Goal: Task Accomplishment & Management: Complete application form

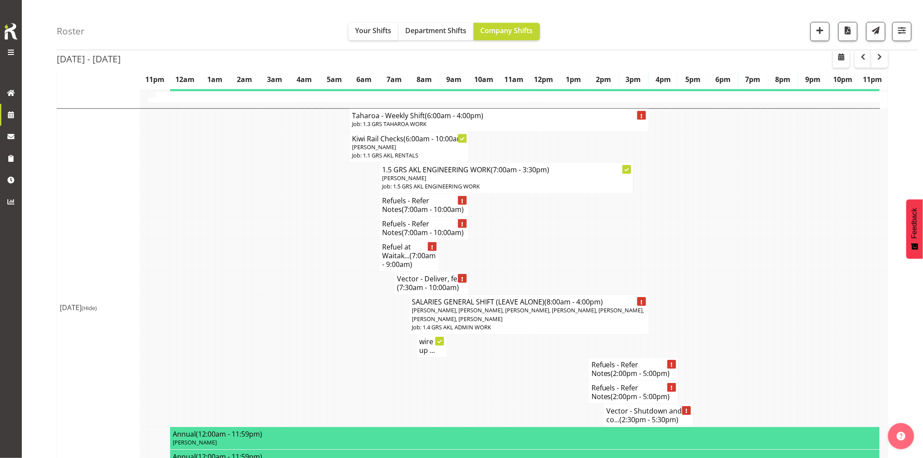
scroll to position [1018, 0]
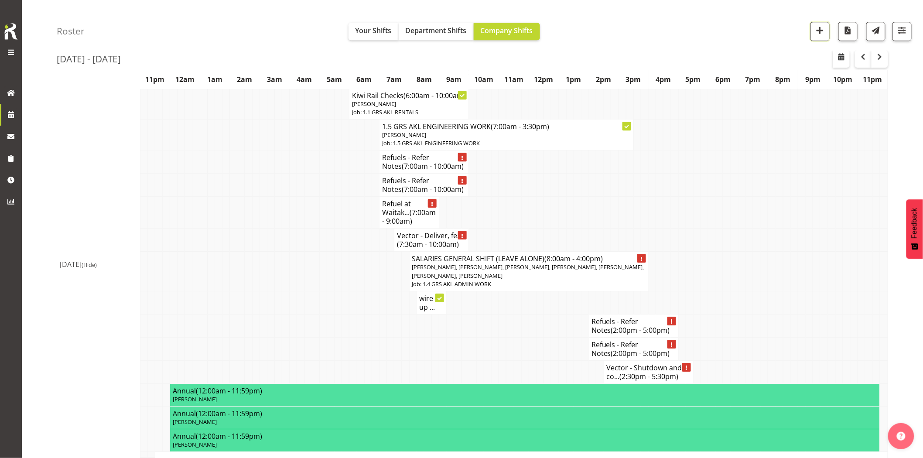
drag, startPoint x: 823, startPoint y: 31, endPoint x: 806, endPoint y: 63, distance: 35.5
click at [823, 31] on span "button" at bounding box center [820, 29] width 11 height 11
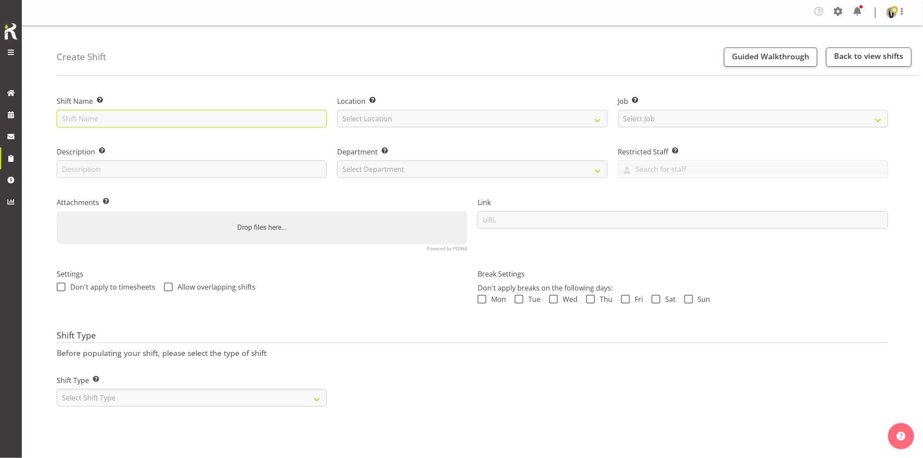
click at [142, 116] on input "text" at bounding box center [192, 118] width 270 height 17
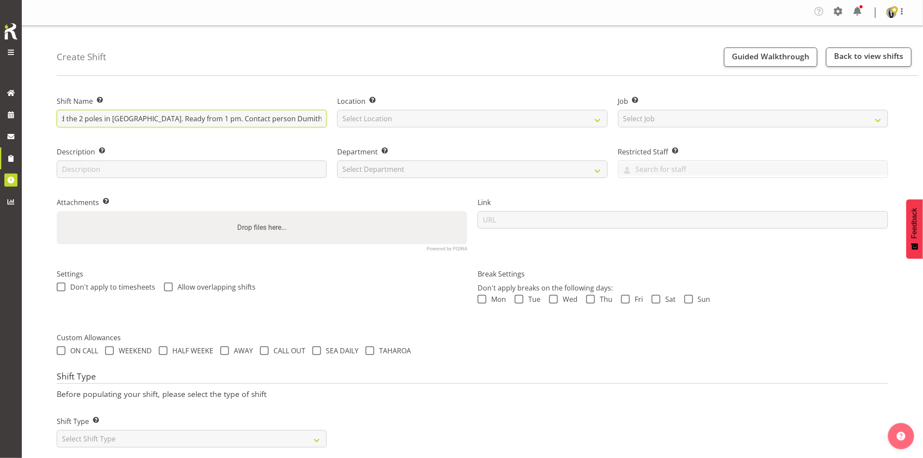
scroll to position [0, 122]
type input "Omexom - Collect the fencing around the 2 poles in Waimauku. Ready from 1 pm. C…"
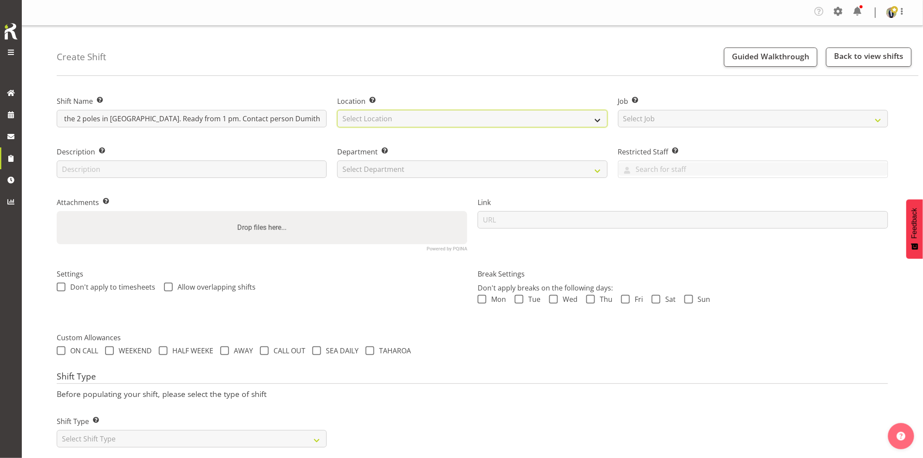
click at [393, 123] on select "Select Location GRS Auckland GRS Hastings GRS Tauranga" at bounding box center [472, 118] width 270 height 17
select select "28"
click at [337, 110] on select "Select Location GRS Auckland GRS Hastings GRS Tauranga" at bounding box center [472, 118] width 270 height 17
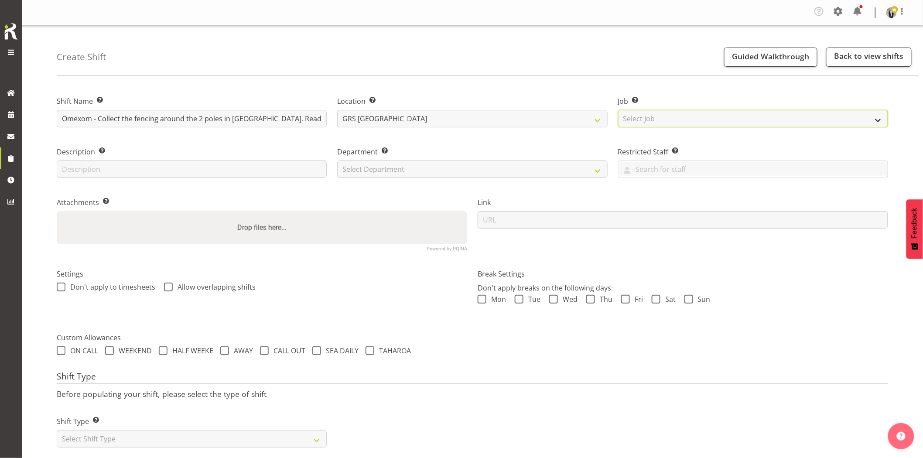
drag, startPoint x: 670, startPoint y: 120, endPoint x: 677, endPoint y: 125, distance: 8.5
click at [670, 120] on select "Select Job Create new job 1.1 GRS AKL RENTALS 1.1 GRS AKL RENTALS AC 1.1 GRS AK…" at bounding box center [753, 118] width 270 height 17
select select "7504"
click at [618, 110] on select "Select Job Create new job 1.1 GRS AKL RENTALS 1.1 GRS AKL RENTALS AC 1.1 GRS AK…" at bounding box center [753, 118] width 270 height 17
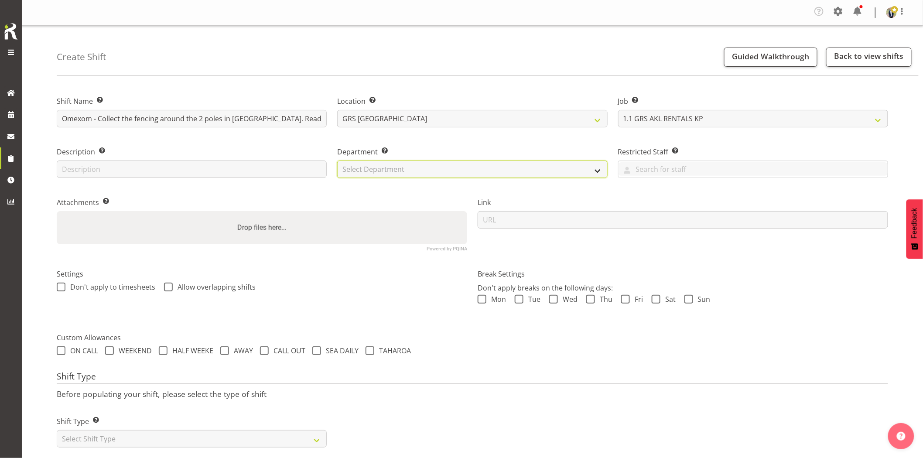
drag, startPoint x: 410, startPoint y: 167, endPoint x: 413, endPoint y: 177, distance: 10.0
click at [410, 167] on select "Select Department GRS HIRE AKL GRS HIRE AKL GRS HIRE TGA GRS HIRE HST GRS SALES…" at bounding box center [472, 169] width 270 height 17
select select "20"
click at [337, 161] on select "Select Department GRS HIRE AKL GRS HIRE AKL GRS HIRE TGA GRS HIRE HST GRS SALES…" at bounding box center [472, 169] width 270 height 17
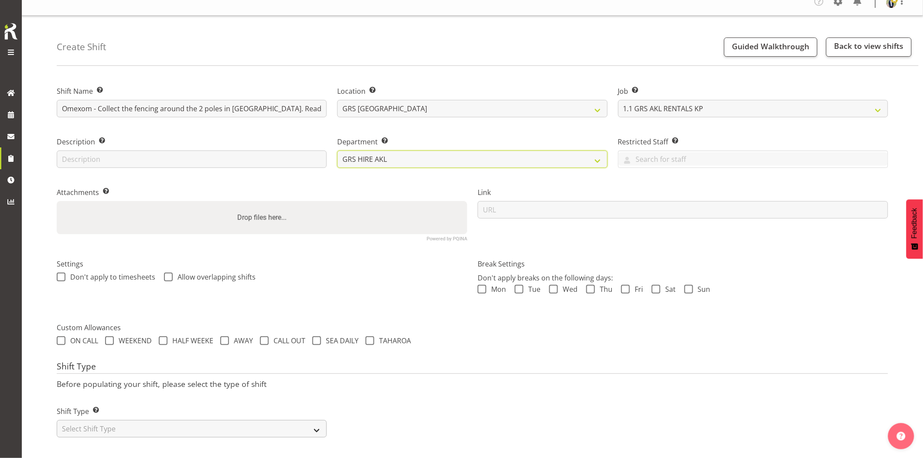
scroll to position [17, 0]
click at [175, 420] on select "Select Shift Type One Off Shift Recurring Shift Rotating Shift" at bounding box center [192, 428] width 270 height 17
select select "one_off"
click at [57, 420] on select "Select Shift Type One Off Shift Recurring Shift Rotating Shift" at bounding box center [192, 428] width 270 height 17
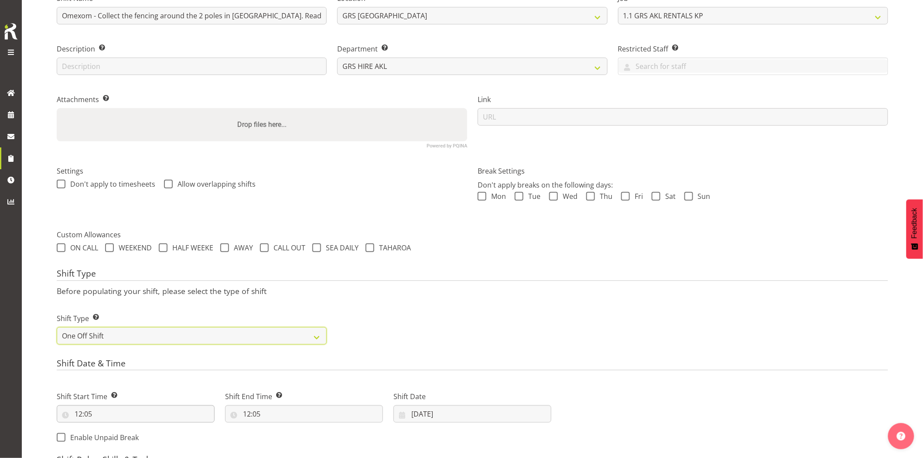
scroll to position [163, 0]
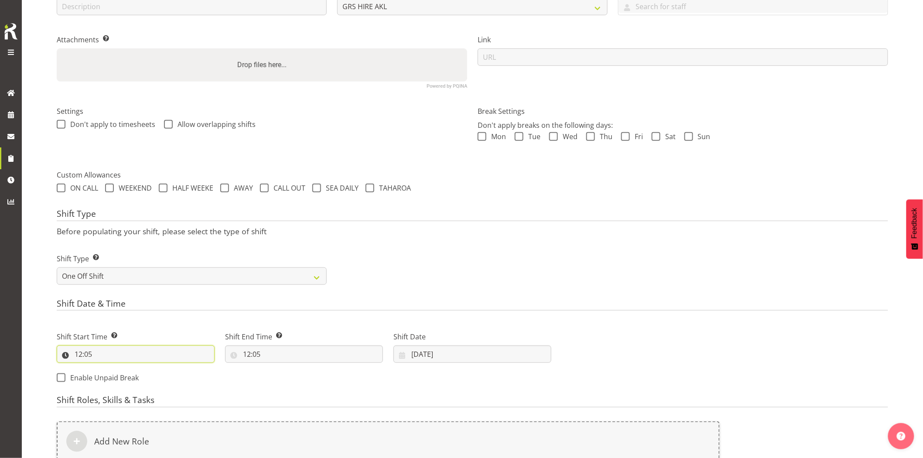
click at [140, 358] on input "12:05" at bounding box center [136, 354] width 158 height 17
click at [143, 377] on select "00 01 02 03 04 05 06 07 08 09 10 11 12 13 14 15 16 17 18 19 20 21 22 23 24 25 2…" at bounding box center [139, 376] width 20 height 17
select select "30"
click at [129, 368] on select "00 01 02 03 04 05 06 07 08 09 10 11 12 13 14 15 16 17 18 19 20 21 22 23 24 25 2…" at bounding box center [139, 376] width 20 height 17
type input "12:30"
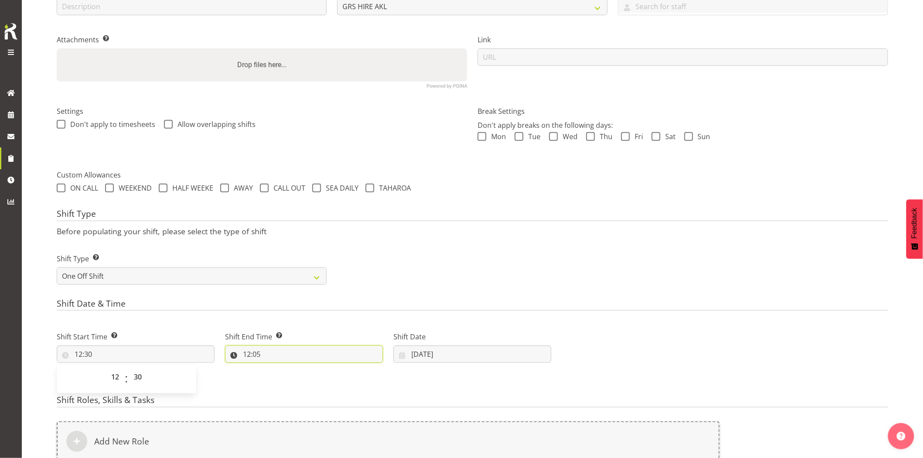
click at [306, 361] on input "12:05" at bounding box center [304, 354] width 158 height 17
click at [284, 378] on select "00 01 02 03 04 05 06 07 08 09 10 11 12 13 14 15 16 17 18 19 20 21 22 23" at bounding box center [285, 376] width 20 height 17
select select "14"
click at [275, 368] on select "00 01 02 03 04 05 06 07 08 09 10 11 12 13 14 15 16 17 18 19 20 21 22 23" at bounding box center [285, 376] width 20 height 17
type input "14:05"
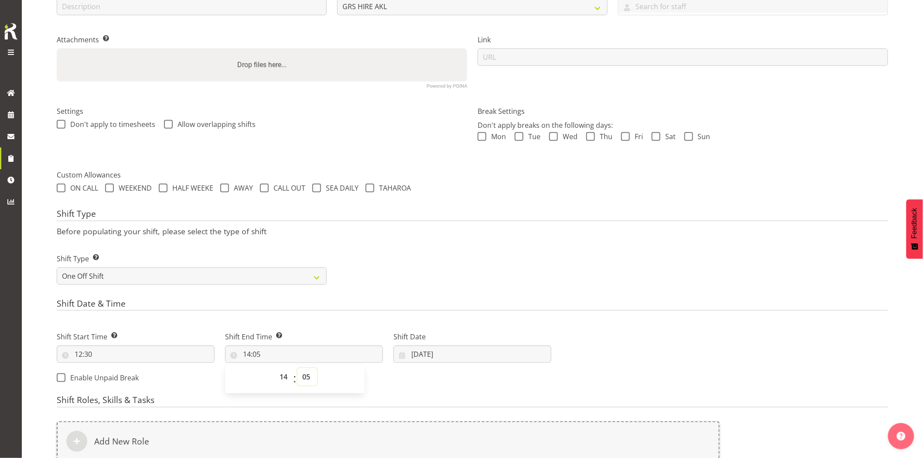
click at [311, 378] on select "00 01 02 03 04 05 06 07 08 09 10 11 12 13 14 15 16 17 18 19 20 21 22 23 24 25 2…" at bounding box center [308, 376] width 20 height 17
select select "30"
click at [298, 368] on select "00 01 02 03 04 05 06 07 08 09 10 11 12 13 14 15 16 17 18 19 20 21 22 23 24 25 2…" at bounding box center [308, 376] width 20 height 17
type input "14:30"
drag, startPoint x: 486, startPoint y: 219, endPoint x: 473, endPoint y: 333, distance: 114.6
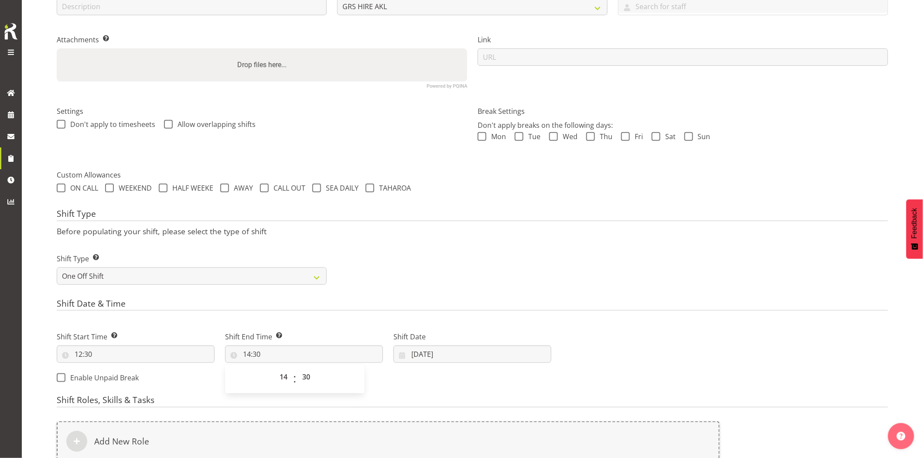
click at [486, 220] on h4 "Shift Type" at bounding box center [473, 215] width 832 height 12
click at [461, 353] on input "03/09/2025" at bounding box center [473, 354] width 158 height 17
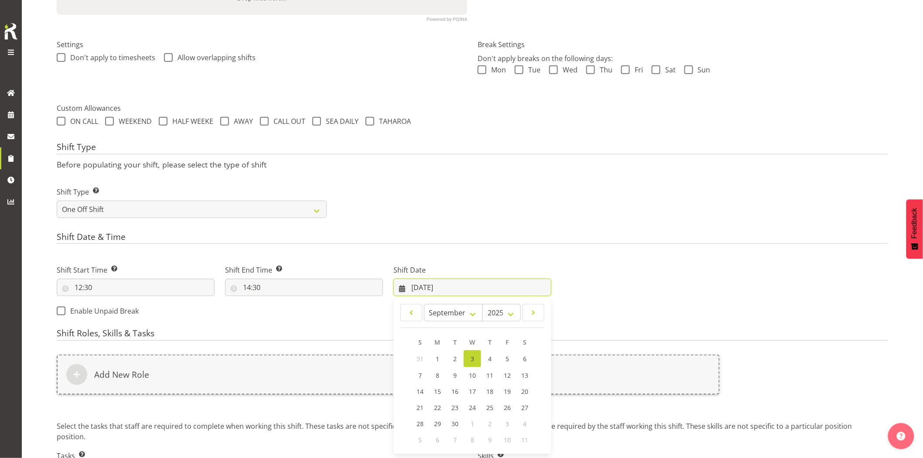
scroll to position [297, 0]
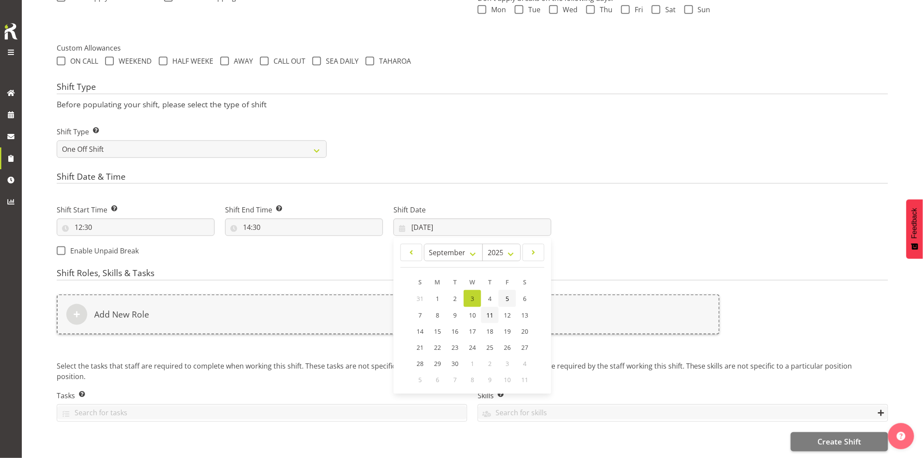
drag, startPoint x: 511, startPoint y: 290, endPoint x: 498, endPoint y: 302, distance: 17.6
click at [511, 290] on link "5" at bounding box center [507, 298] width 17 height 17
type input "05/09/2025"
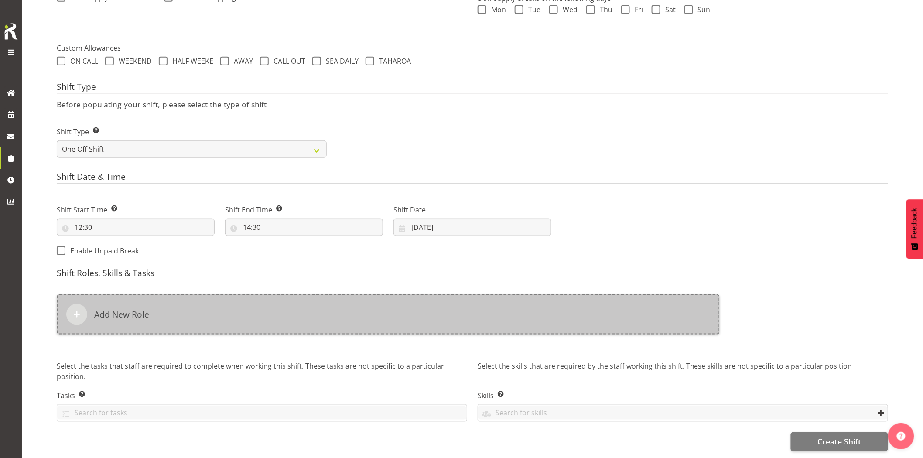
click at [460, 313] on div "Add New Role" at bounding box center [388, 315] width 663 height 40
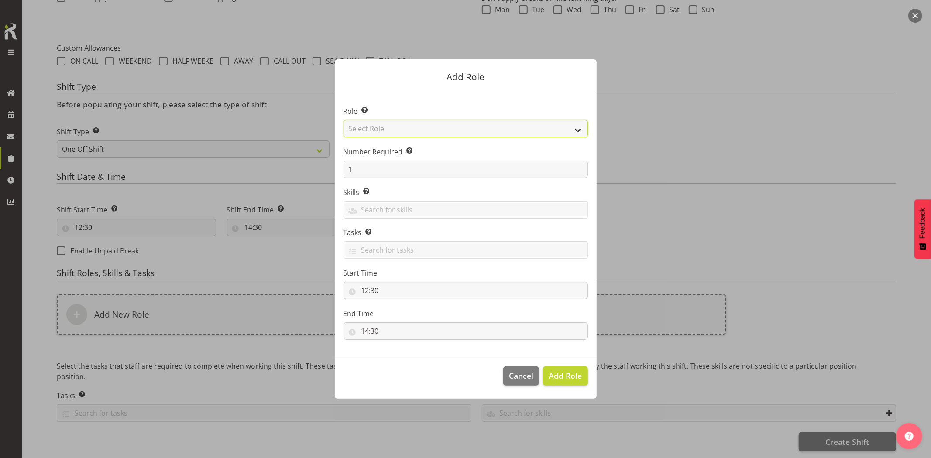
click at [413, 133] on select "Select Role Account Manager Electrician Engineering GM HSEQ manager MECH Mechan…" at bounding box center [465, 128] width 244 height 17
select select "20"
click at [343, 120] on select "Select Role Account Manager Electrician Engineering GM HSEQ manager MECH Mechan…" at bounding box center [465, 128] width 244 height 17
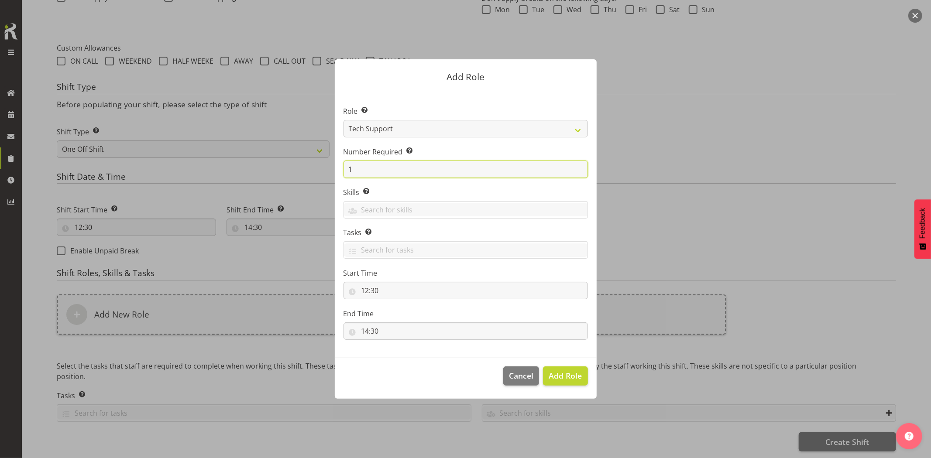
click at [313, 171] on form "Add Role Role Select the role you wish to add to the shift. Account Manager Ele…" at bounding box center [465, 229] width 419 height 383
type input "2"
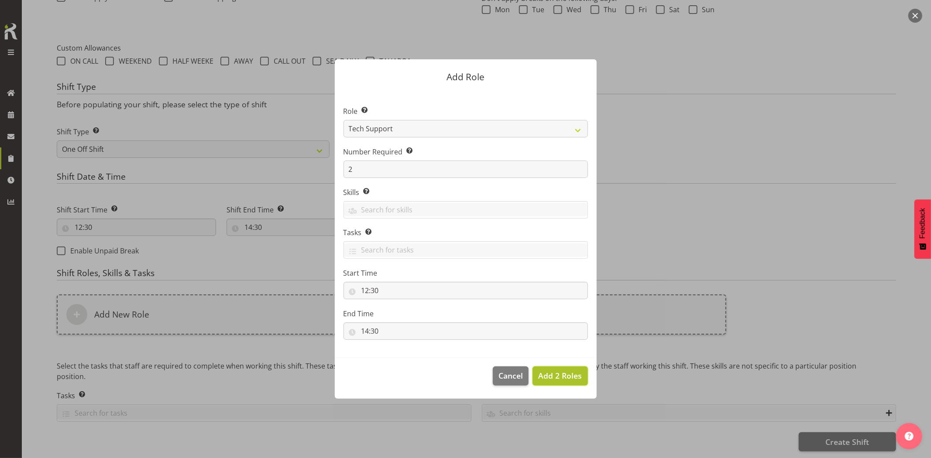
click at [553, 381] on span "Add 2 Roles" at bounding box center [560, 375] width 44 height 11
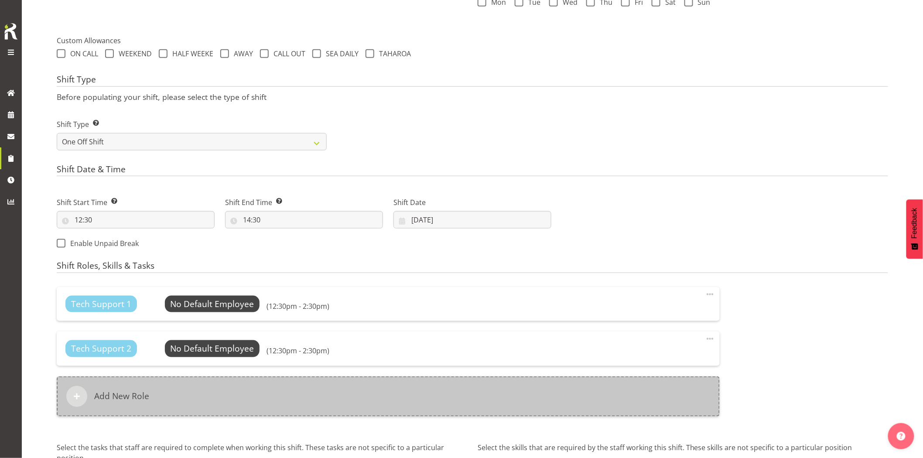
click at [412, 393] on div "Add New Role" at bounding box center [388, 397] width 663 height 40
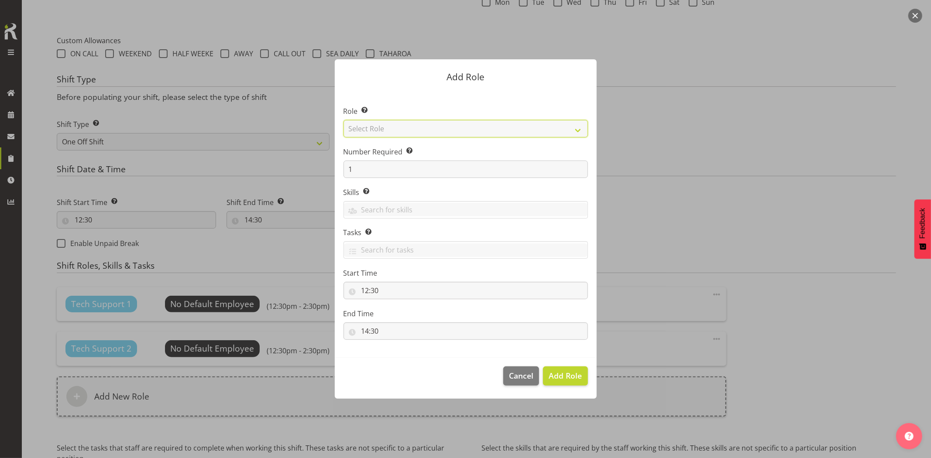
drag, startPoint x: 377, startPoint y: 129, endPoint x: 382, endPoint y: 133, distance: 6.2
click at [377, 129] on select "Select Role Account Manager Electrician Engineering GM HSEQ manager MECH Mechan…" at bounding box center [465, 128] width 244 height 17
select select "27"
click at [343, 120] on select "Select Role Account Manager Electrician Engineering GM HSEQ manager MECH Mechan…" at bounding box center [465, 128] width 244 height 17
click at [570, 381] on span "Add Role" at bounding box center [565, 375] width 33 height 11
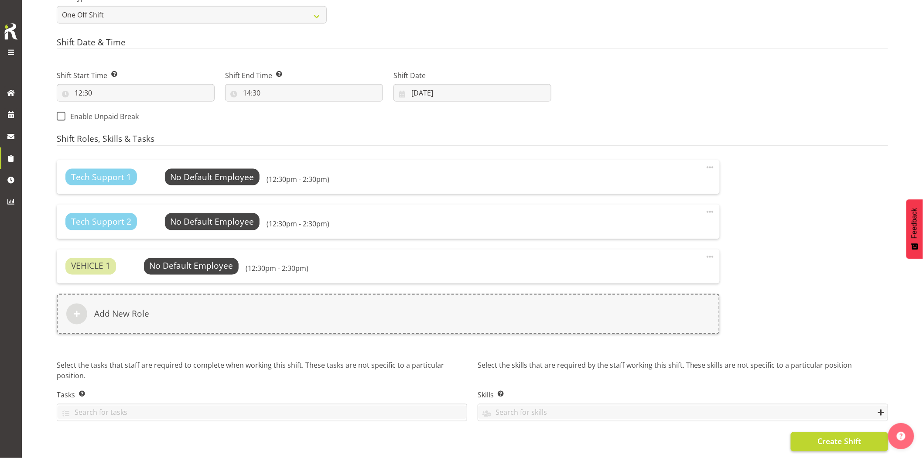
scroll to position [431, 0]
click at [831, 436] on span "Create Shift" at bounding box center [840, 441] width 44 height 11
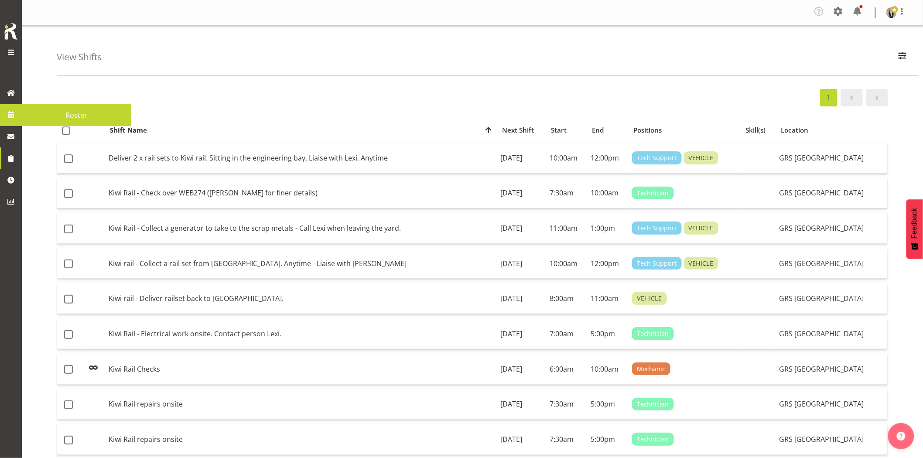
click at [9, 111] on span at bounding box center [10, 114] width 13 height 13
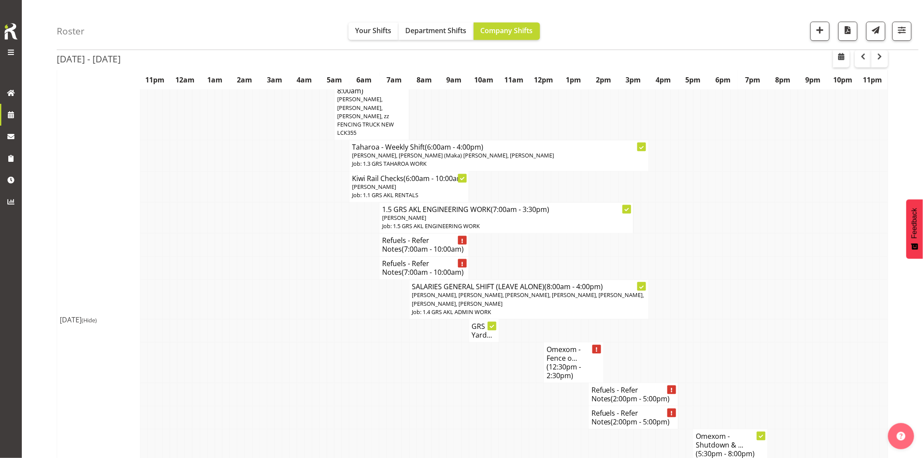
scroll to position [679, 0]
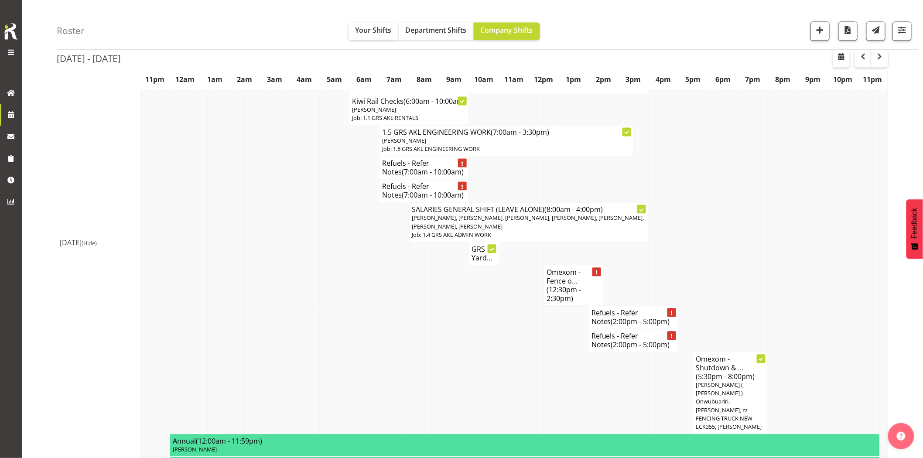
drag, startPoint x: 268, startPoint y: 264, endPoint x: 439, endPoint y: 289, distance: 172.4
click at [268, 264] on td at bounding box center [270, 253] width 7 height 23
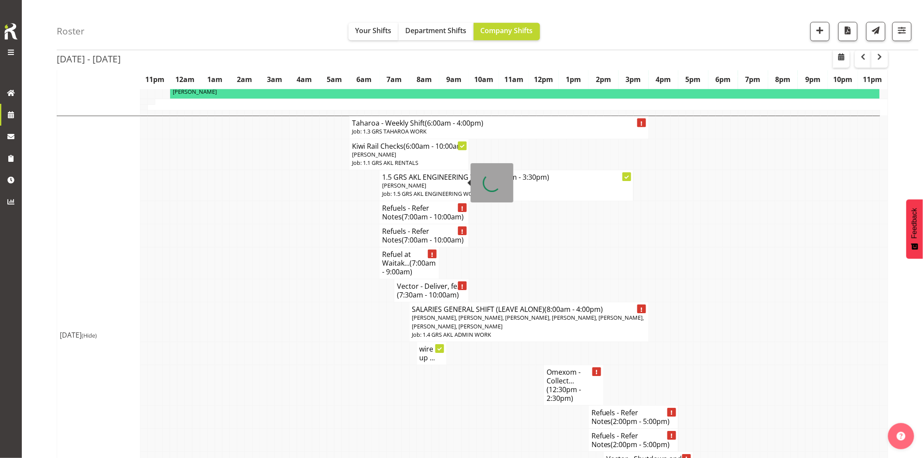
scroll to position [1067, 0]
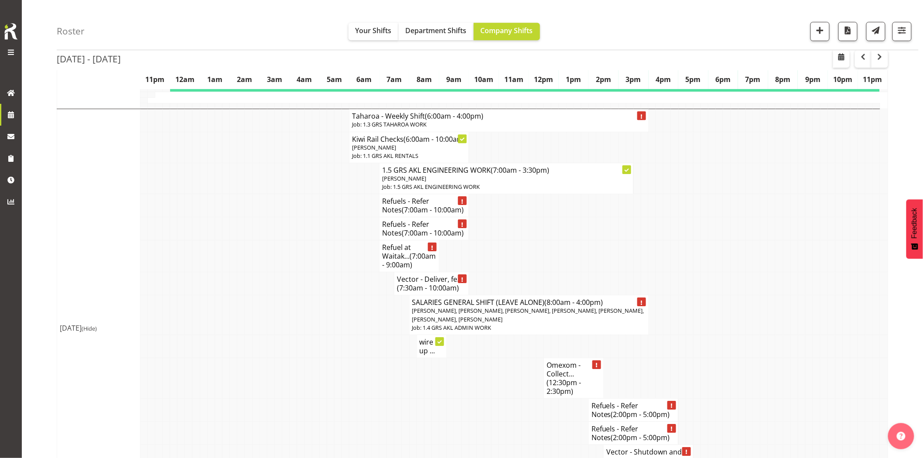
click at [267, 335] on td at bounding box center [270, 315] width 7 height 40
click at [285, 295] on td at bounding box center [285, 283] width 7 height 23
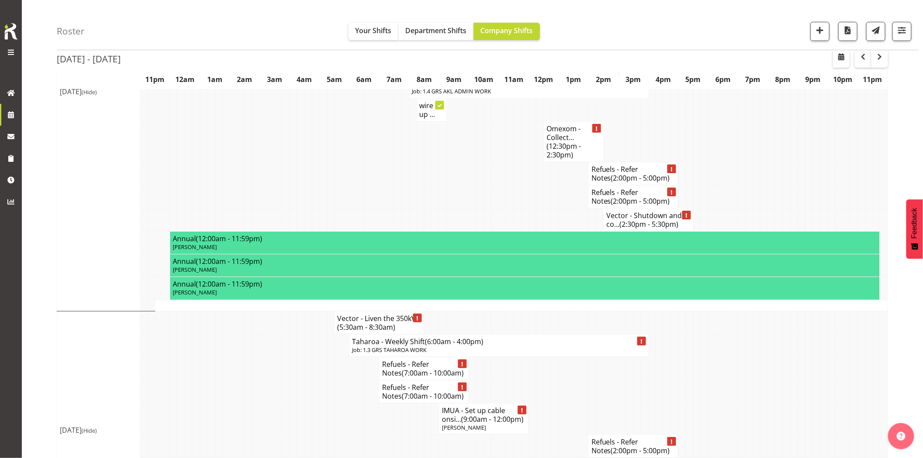
scroll to position [1455, 0]
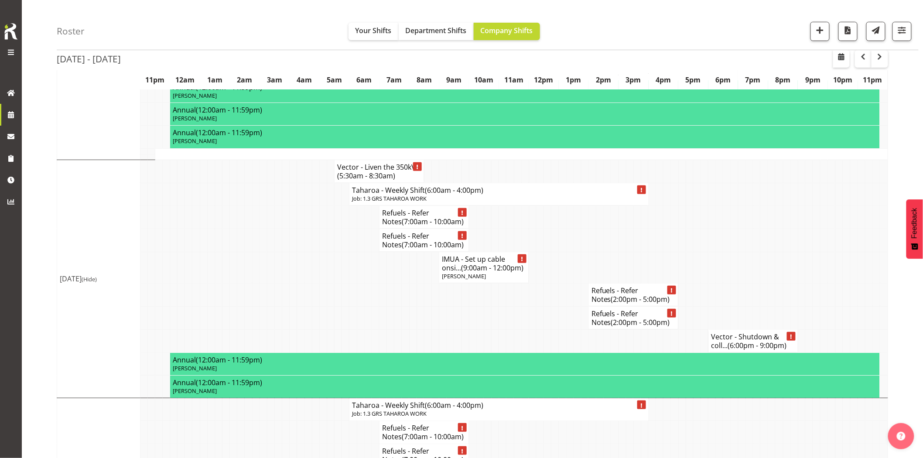
click at [241, 252] on td at bounding box center [240, 240] width 7 height 23
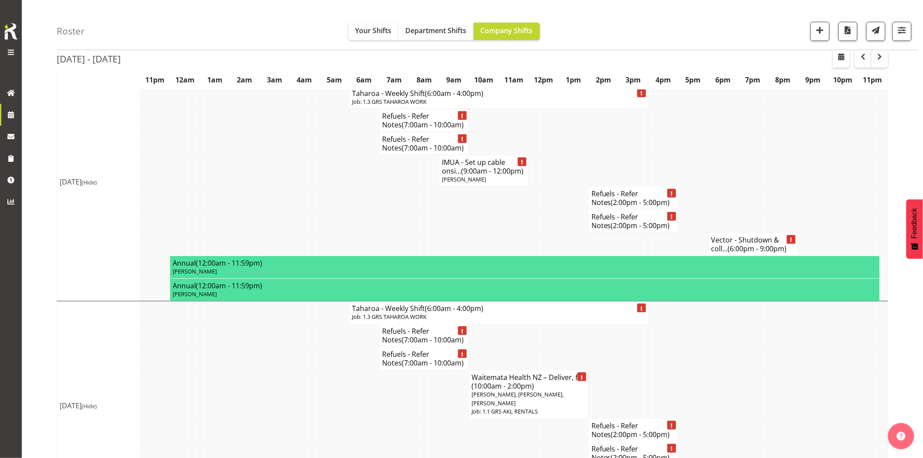
scroll to position [1600, 0]
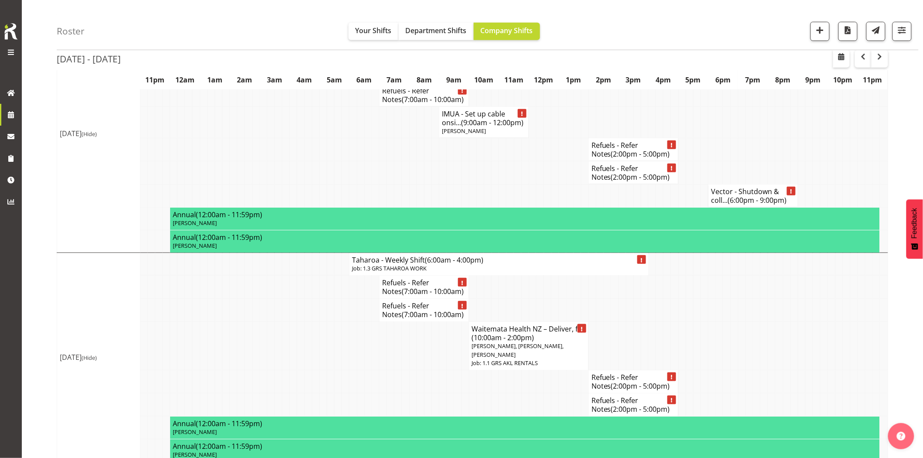
click at [400, 371] on td at bounding box center [398, 346] width 7 height 48
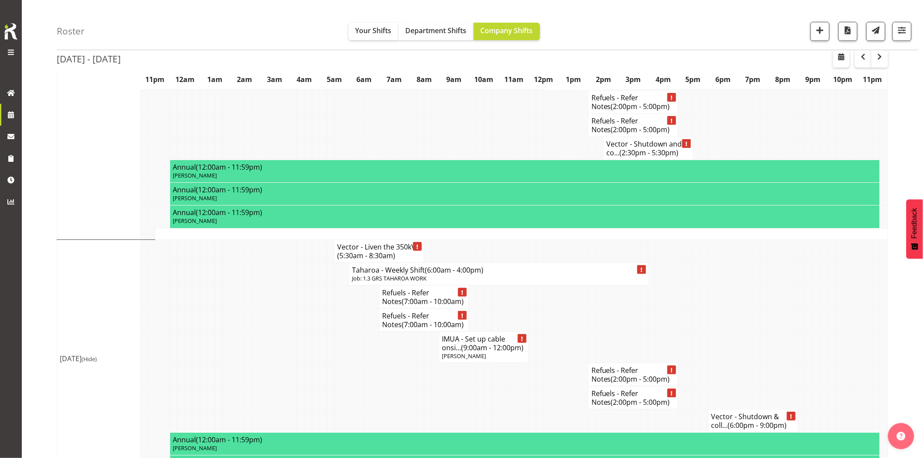
scroll to position [1358, 0]
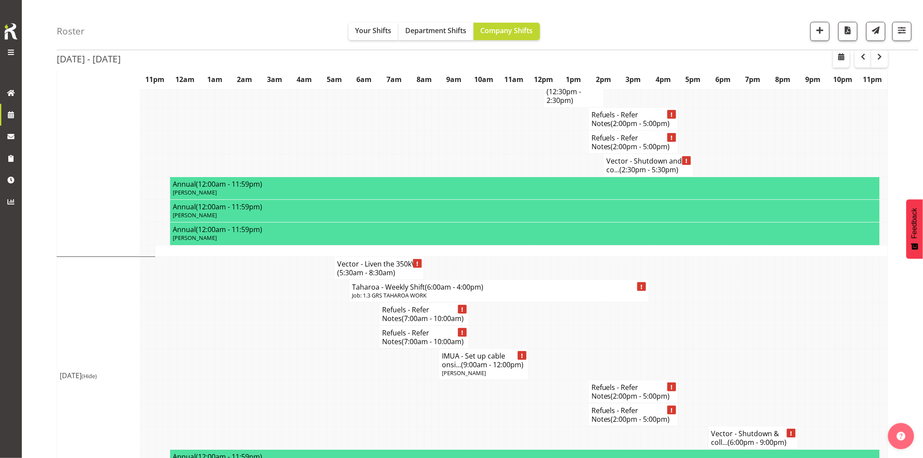
click at [322, 380] on td at bounding box center [322, 364] width 7 height 31
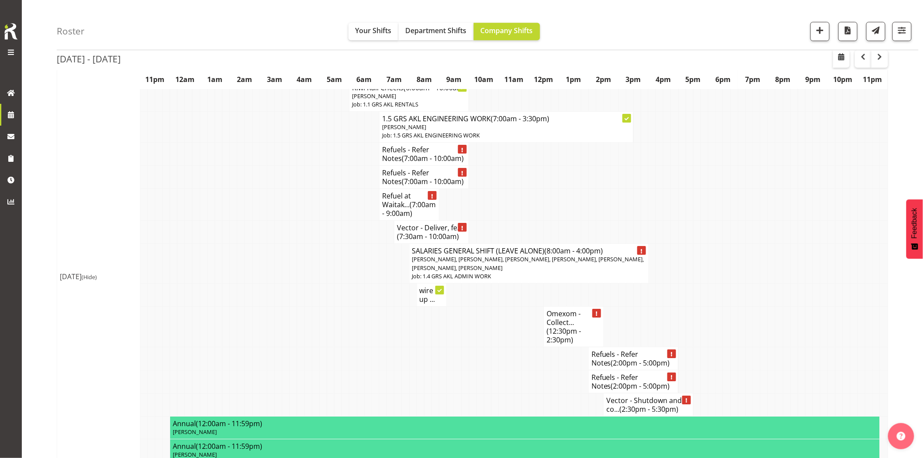
scroll to position [1115, 0]
